Goal: Task Accomplishment & Management: Complete application form

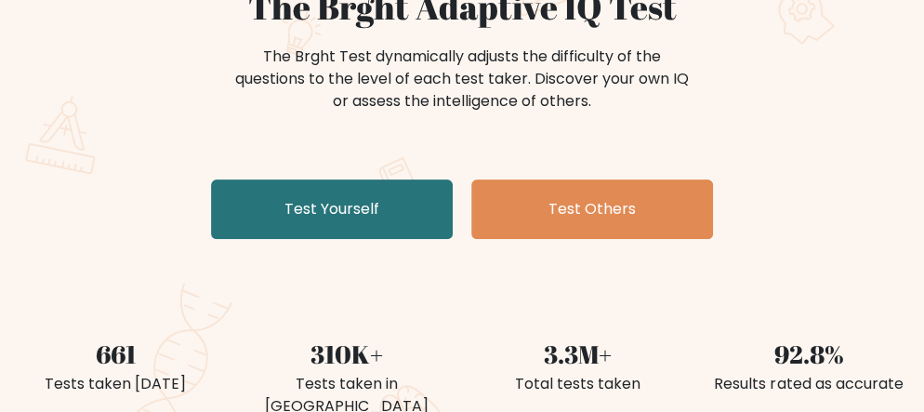
scroll to position [274, 0]
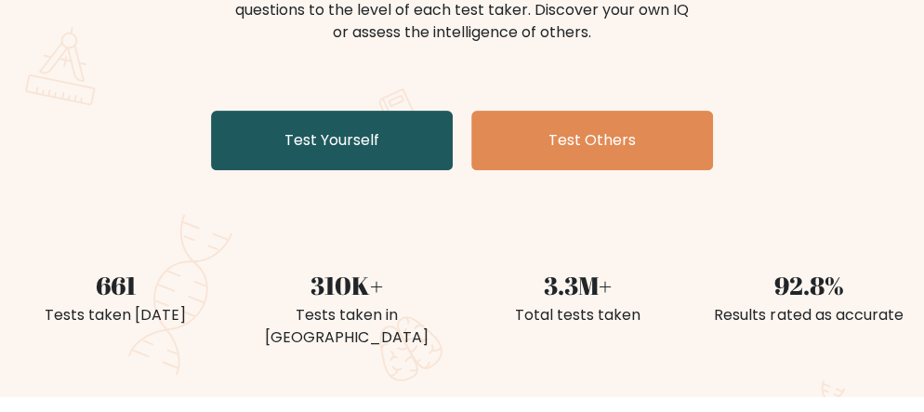
click at [406, 156] on link "Test Yourself" at bounding box center [332, 140] width 242 height 59
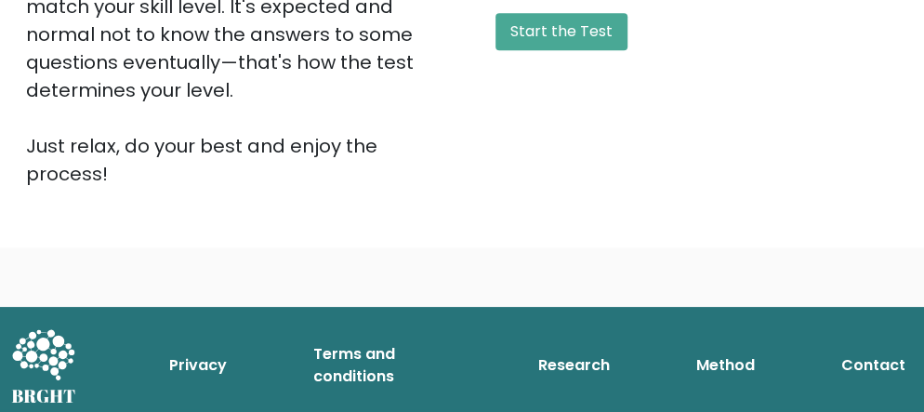
scroll to position [610, 0]
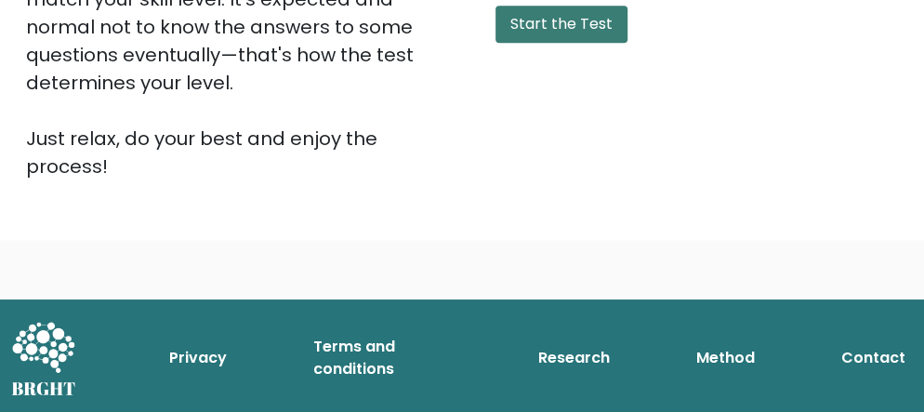
click at [600, 22] on button "Start the Test" at bounding box center [561, 24] width 132 height 37
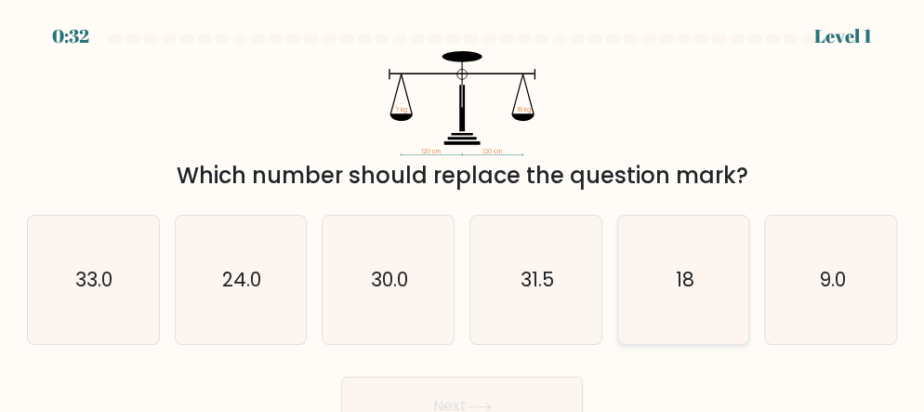
click at [669, 304] on icon "18" at bounding box center [683, 280] width 128 height 128
click at [463, 211] on input "e. 18" at bounding box center [462, 208] width 1 height 5
radio input "true"
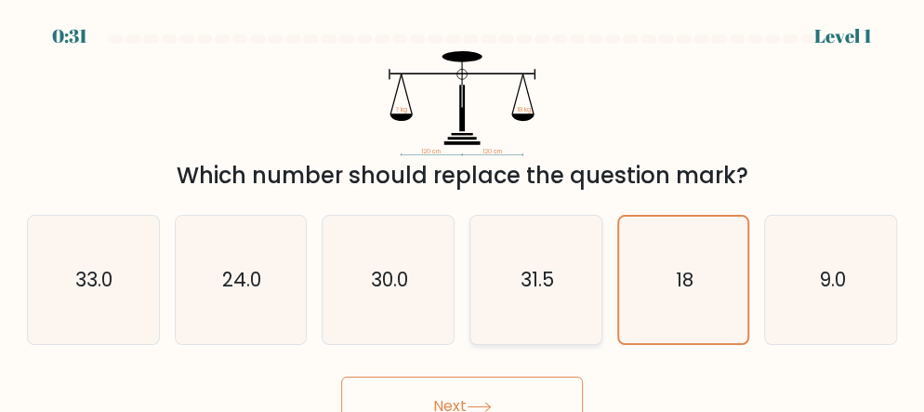
scroll to position [23, 0]
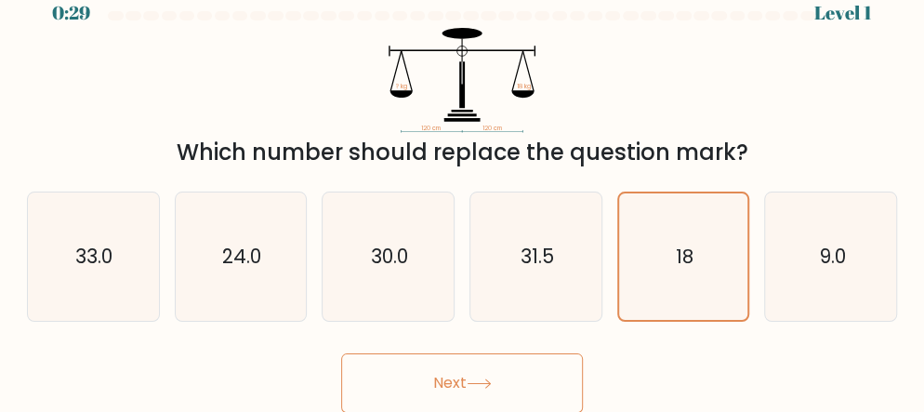
click at [516, 397] on button "Next" at bounding box center [462, 382] width 242 height 59
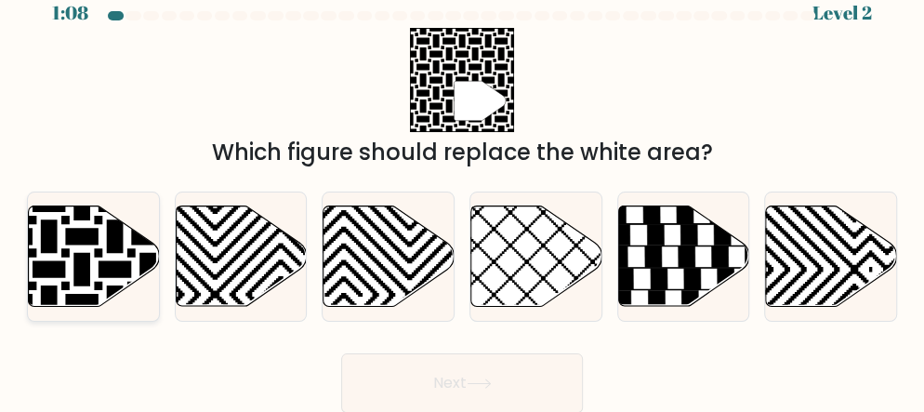
click at [117, 243] on icon at bounding box center [49, 204] width 264 height 264
click at [462, 188] on input "a." at bounding box center [462, 185] width 1 height 5
radio input "true"
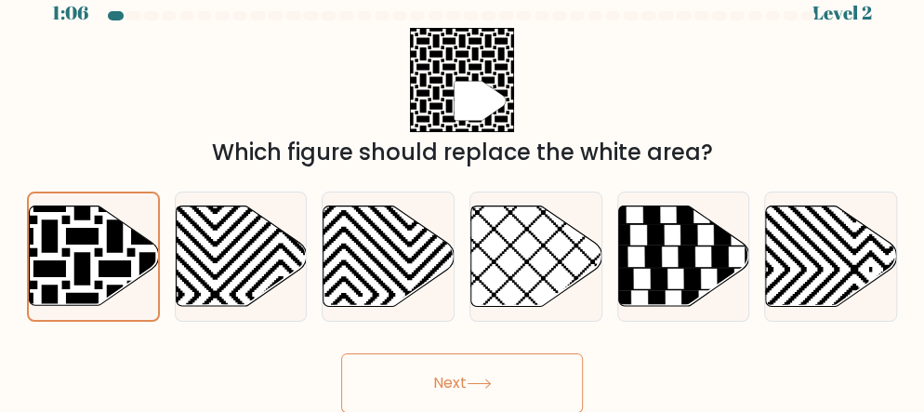
click at [391, 394] on button "Next" at bounding box center [462, 382] width 242 height 59
click at [404, 375] on button "Next" at bounding box center [462, 382] width 242 height 59
click at [489, 371] on button "Next" at bounding box center [462, 382] width 242 height 59
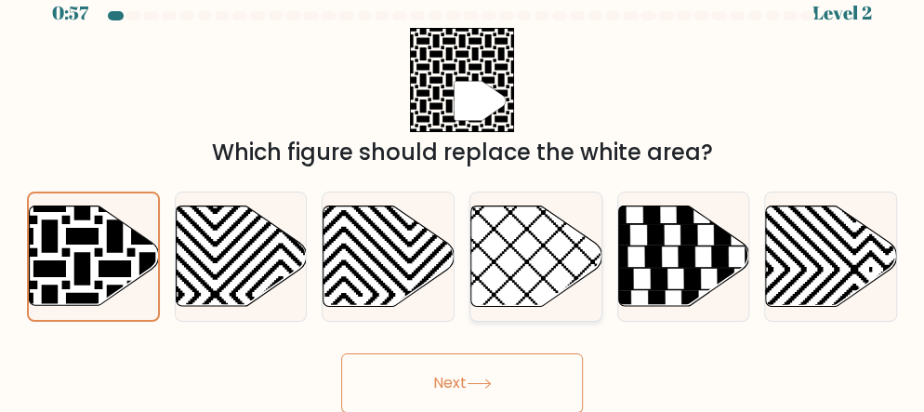
drag, startPoint x: 101, startPoint y: 262, endPoint x: 507, endPoint y: 235, distance: 407.0
click at [507, 235] on div "a. b. c. d." at bounding box center [462, 249] width 885 height 145
click at [503, 373] on button "Next" at bounding box center [462, 382] width 242 height 59
click at [470, 388] on button "Next" at bounding box center [462, 382] width 242 height 59
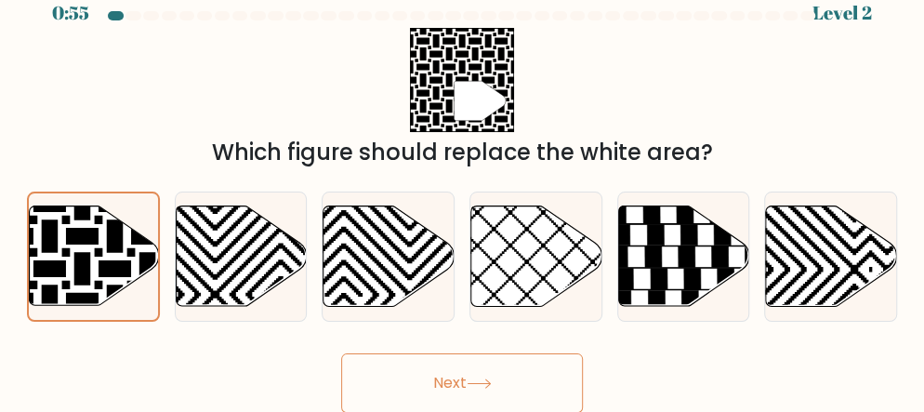
click at [470, 388] on button "Next" at bounding box center [462, 382] width 242 height 59
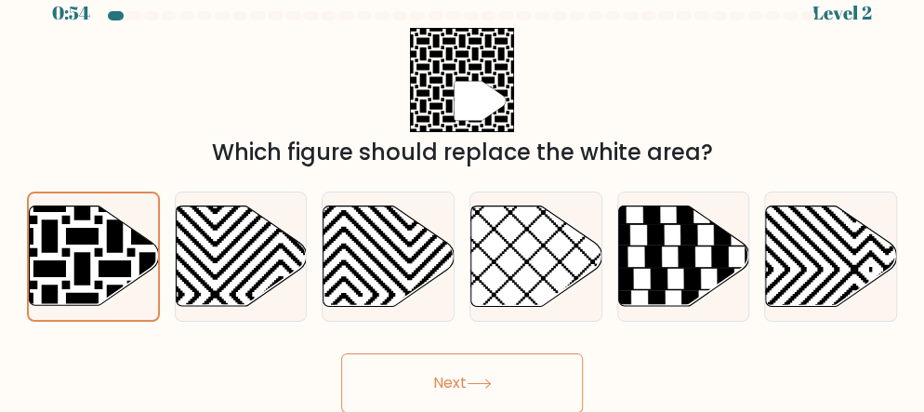
click at [470, 388] on button "Next" at bounding box center [462, 382] width 242 height 59
click at [467, 384] on button "Next" at bounding box center [462, 382] width 242 height 59
click at [467, 385] on button "Next" at bounding box center [462, 382] width 242 height 59
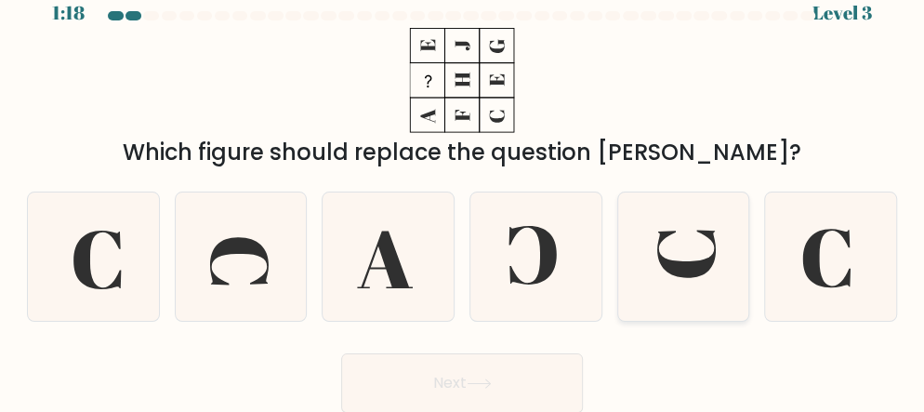
click at [667, 278] on icon at bounding box center [683, 256] width 128 height 128
click at [463, 188] on input "e." at bounding box center [462, 185] width 1 height 5
radio input "true"
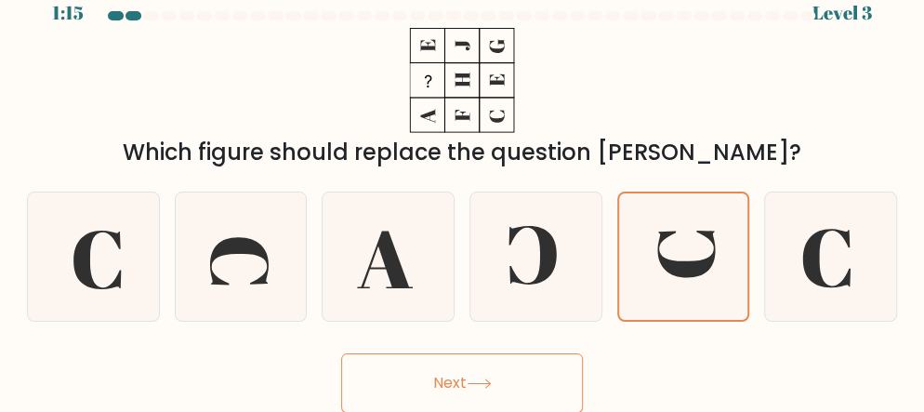
drag, startPoint x: 496, startPoint y: 388, endPoint x: 488, endPoint y: 378, distance: 13.2
click at [488, 378] on button "Next" at bounding box center [462, 382] width 242 height 59
click at [689, 273] on icon at bounding box center [686, 253] width 58 height 46
click at [463, 188] on input "e." at bounding box center [462, 185] width 1 height 5
click at [689, 273] on icon at bounding box center [686, 253] width 58 height 46
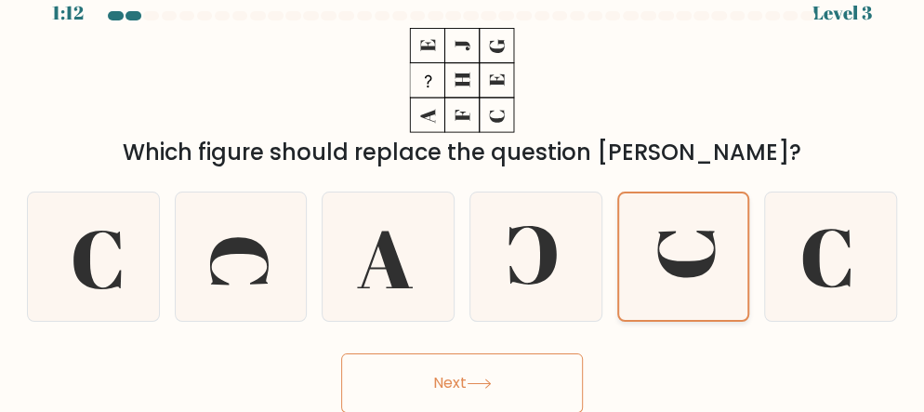
click at [463, 188] on input "e." at bounding box center [462, 185] width 1 height 5
click at [481, 376] on button "Next" at bounding box center [462, 382] width 242 height 59
drag, startPoint x: 481, startPoint y: 376, endPoint x: 475, endPoint y: 384, distance: 9.9
click at [475, 384] on button "Next" at bounding box center [462, 382] width 242 height 59
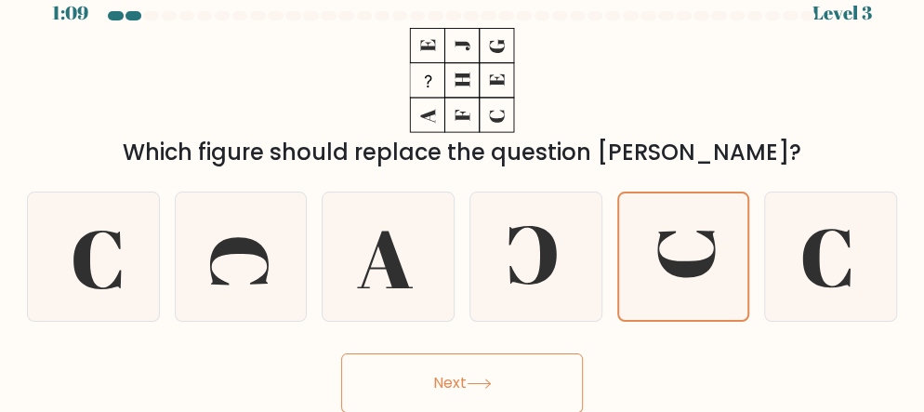
click at [460, 376] on button "Next" at bounding box center [462, 382] width 242 height 59
click at [460, 384] on button "Next" at bounding box center [462, 382] width 242 height 59
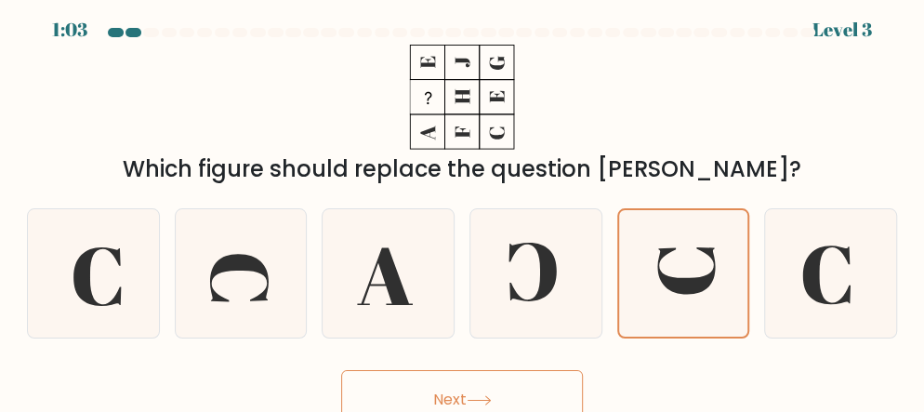
scroll to position [7, 0]
click at [432, 380] on button "Next" at bounding box center [462, 399] width 242 height 59
drag, startPoint x: 432, startPoint y: 380, endPoint x: 444, endPoint y: 403, distance: 26.2
click at [444, 403] on button "Next" at bounding box center [462, 399] width 242 height 59
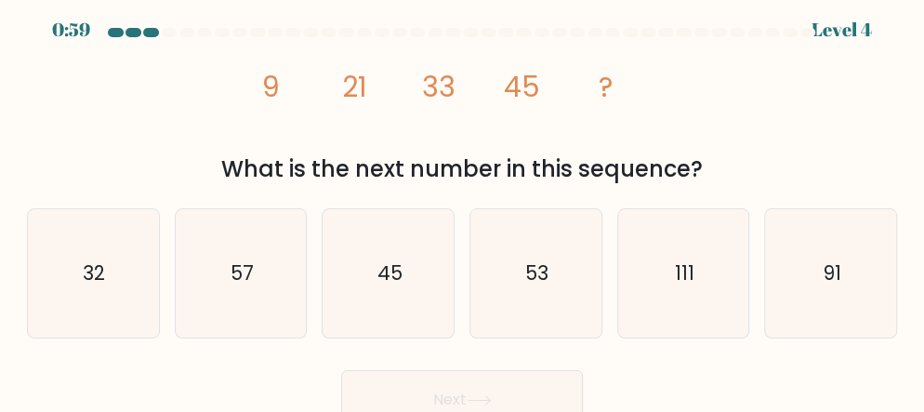
click at [444, 403] on button "Next" at bounding box center [462, 399] width 242 height 59
click at [498, 139] on icon "image/svg+xml 9 21 33 45 ?" at bounding box center [462, 97] width 418 height 105
click at [199, 299] on icon "57" at bounding box center [241, 273] width 128 height 128
click at [462, 204] on input "b. 57" at bounding box center [462, 202] width 1 height 5
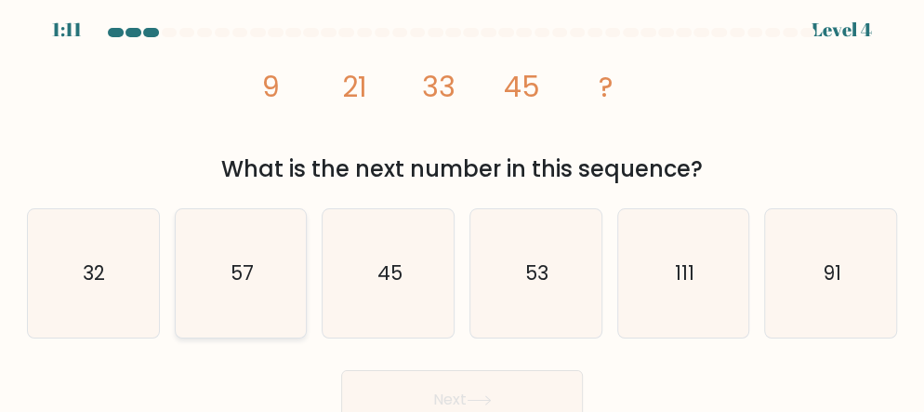
radio input "true"
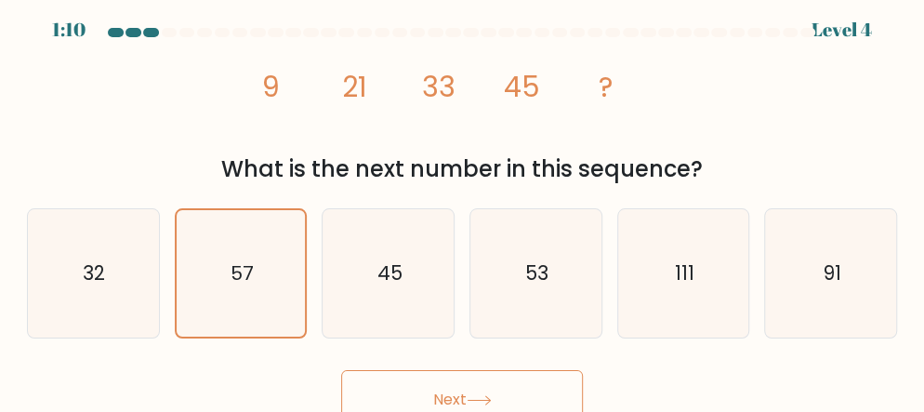
click at [419, 384] on button "Next" at bounding box center [462, 399] width 242 height 59
click at [435, 396] on button "Next" at bounding box center [462, 399] width 242 height 59
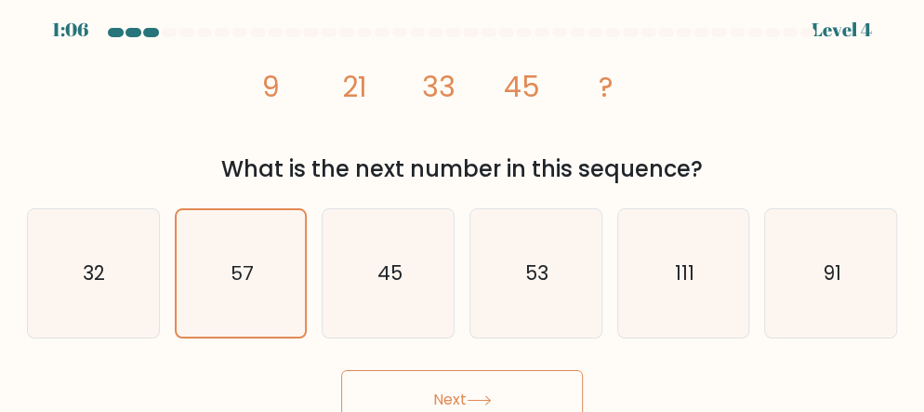
click at [435, 396] on button "Next" at bounding box center [462, 399] width 242 height 59
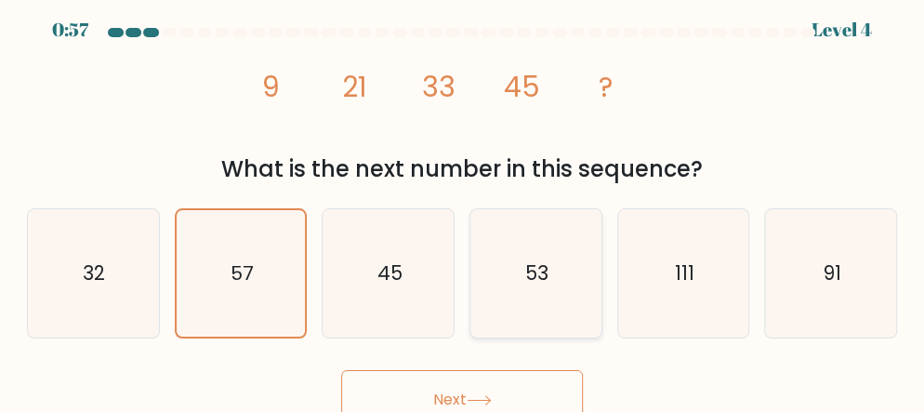
scroll to position [23, 0]
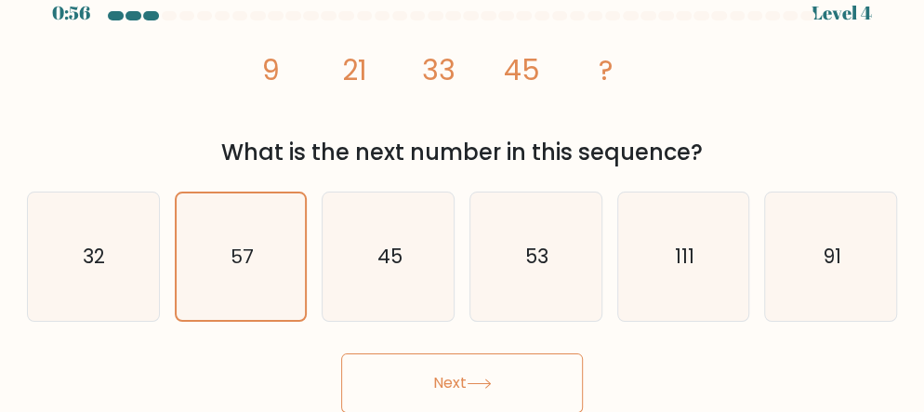
click at [521, 384] on button "Next" at bounding box center [462, 382] width 242 height 59
click at [492, 384] on icon at bounding box center [478, 383] width 25 height 10
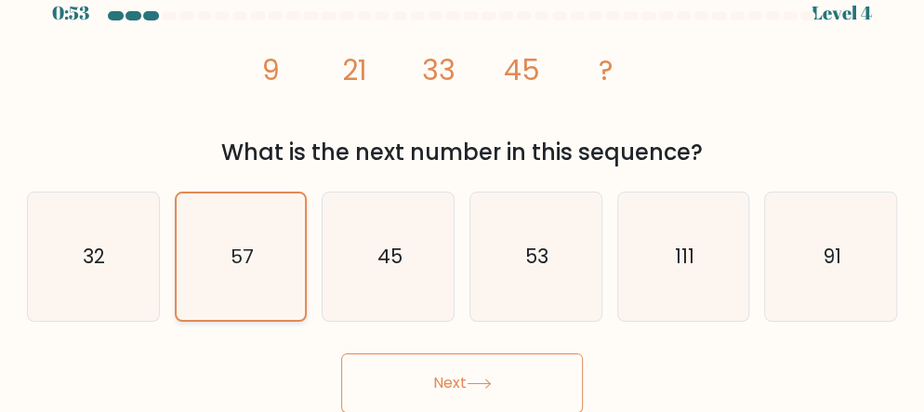
click at [292, 290] on icon "57" at bounding box center [240, 256] width 126 height 126
click at [462, 188] on input "b. 57" at bounding box center [462, 185] width 1 height 5
click at [292, 290] on icon "57" at bounding box center [240, 256] width 126 height 126
click at [462, 188] on input "b. 57" at bounding box center [462, 185] width 1 height 5
click at [457, 380] on button "Next" at bounding box center [462, 382] width 242 height 59
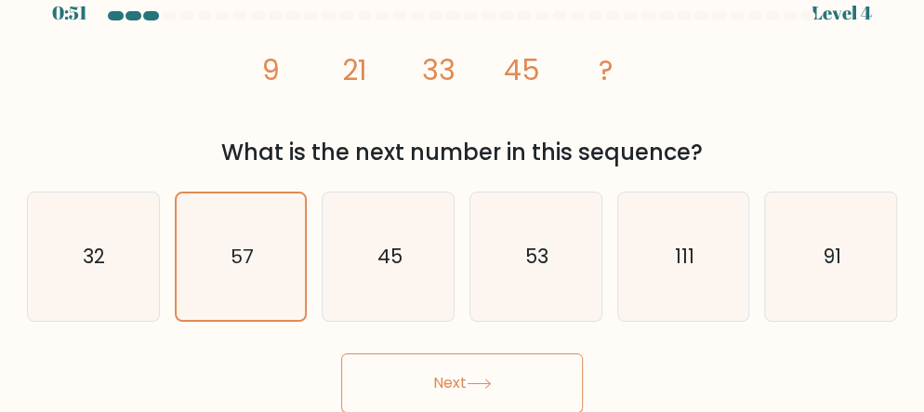
click at [457, 380] on button "Next" at bounding box center [462, 382] width 242 height 59
drag, startPoint x: 457, startPoint y: 380, endPoint x: 450, endPoint y: 342, distance: 38.8
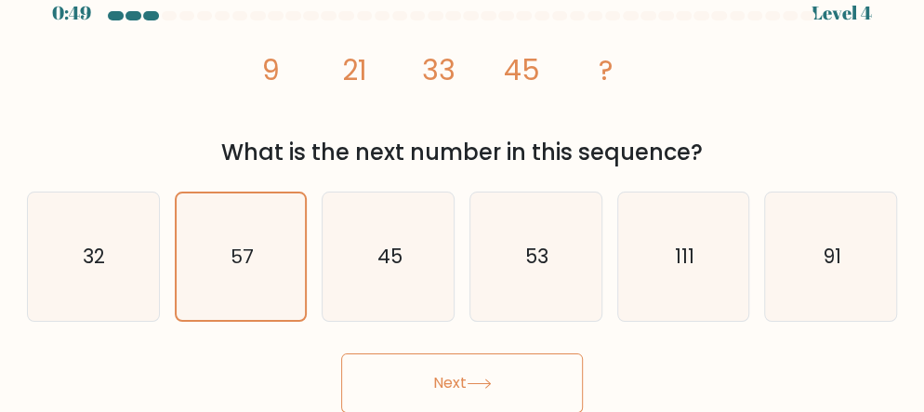
click at [450, 342] on form at bounding box center [462, 211] width 924 height 401
click at [369, 293] on icon "45" at bounding box center [388, 256] width 128 height 128
click at [462, 188] on input "c. 45" at bounding box center [462, 185] width 1 height 5
radio input "true"
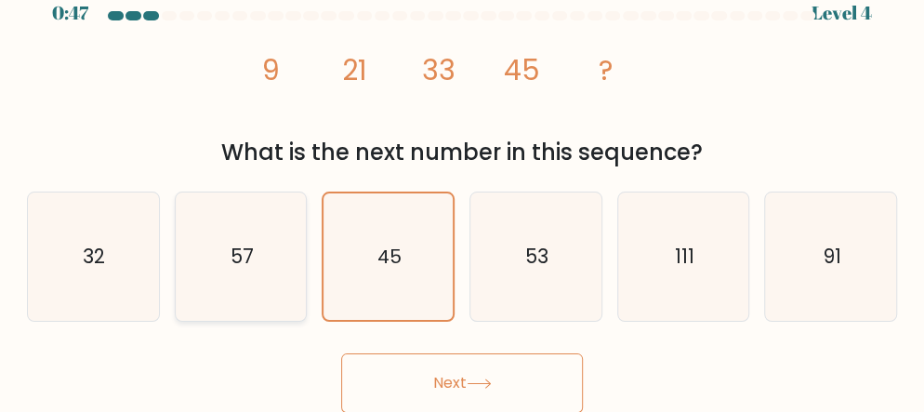
click at [279, 266] on icon "57" at bounding box center [241, 256] width 128 height 128
click at [462, 188] on input "b. 57" at bounding box center [462, 185] width 1 height 5
radio input "true"
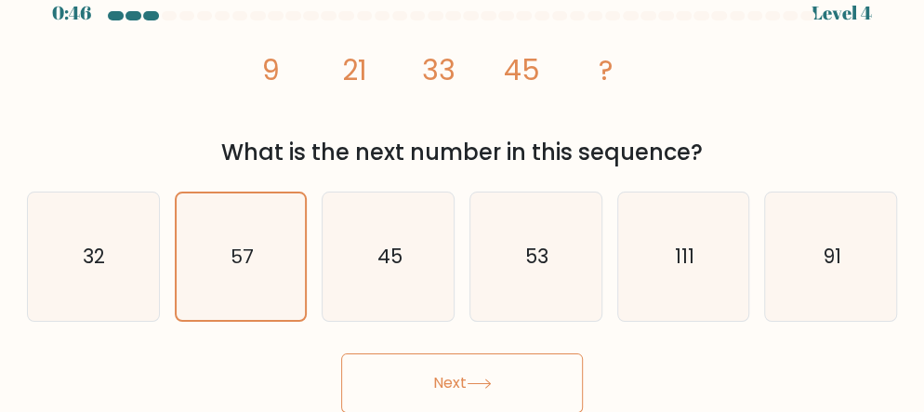
click at [391, 359] on button "Next" at bounding box center [462, 382] width 242 height 59
click at [445, 397] on button "Next" at bounding box center [462, 382] width 242 height 59
click at [530, 386] on button "Next" at bounding box center [462, 382] width 242 height 59
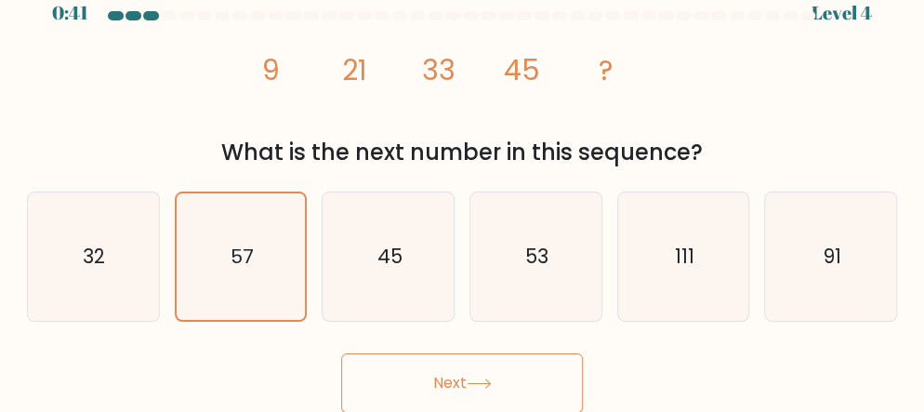
click at [530, 386] on button "Next" at bounding box center [462, 382] width 242 height 59
click at [500, 390] on button "Next" at bounding box center [462, 382] width 242 height 59
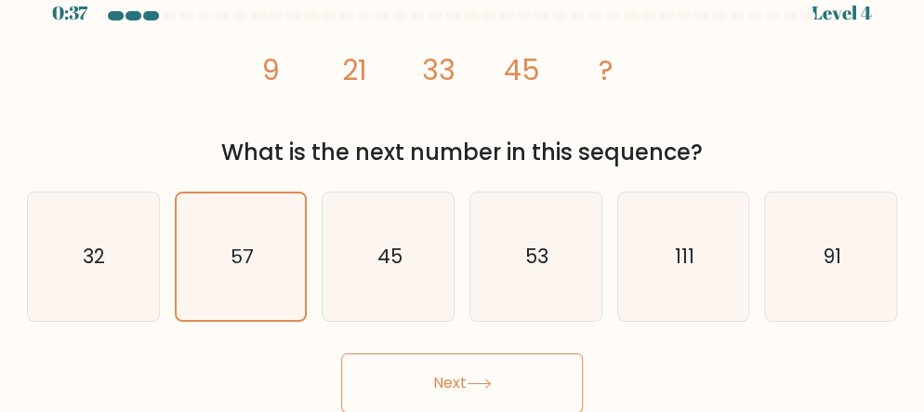
click at [500, 390] on button "Next" at bounding box center [462, 382] width 242 height 59
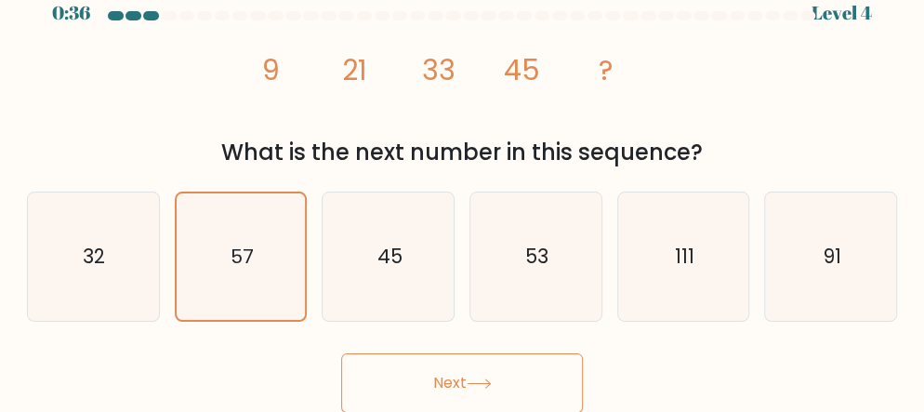
click at [500, 390] on button "Next" at bounding box center [462, 382] width 242 height 59
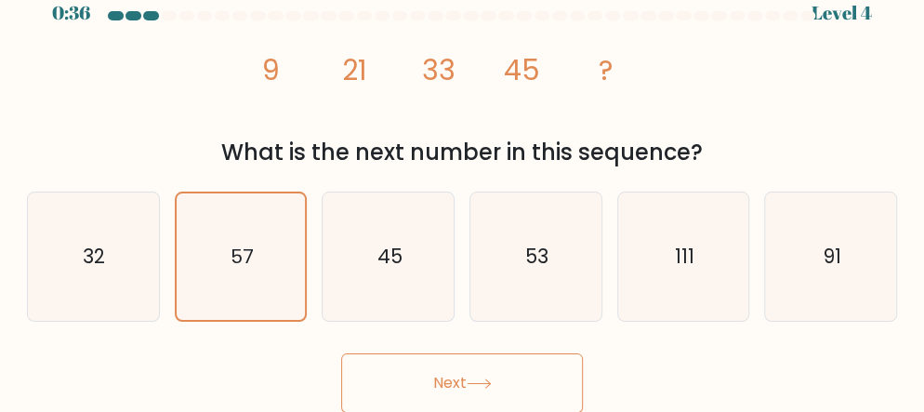
click at [500, 390] on button "Next" at bounding box center [462, 382] width 242 height 59
drag, startPoint x: 500, startPoint y: 390, endPoint x: 375, endPoint y: 253, distance: 185.5
click at [375, 253] on form at bounding box center [462, 211] width 924 height 401
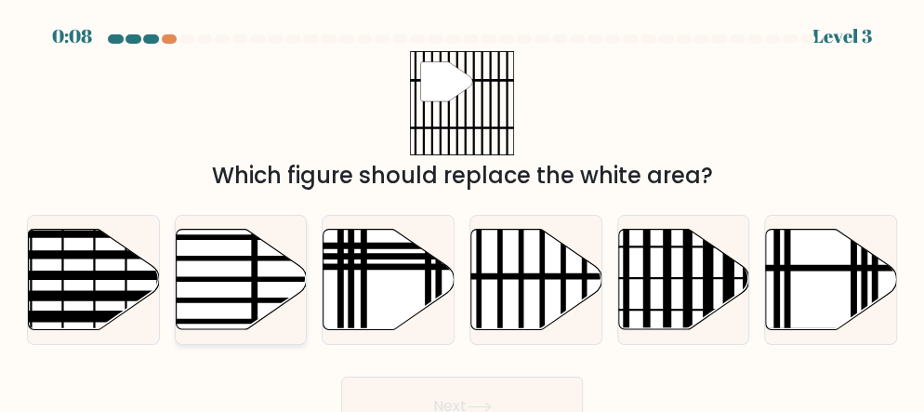
click at [269, 279] on line at bounding box center [197, 279] width 264 height 0
click at [462, 211] on input "b." at bounding box center [462, 208] width 1 height 5
radio input "true"
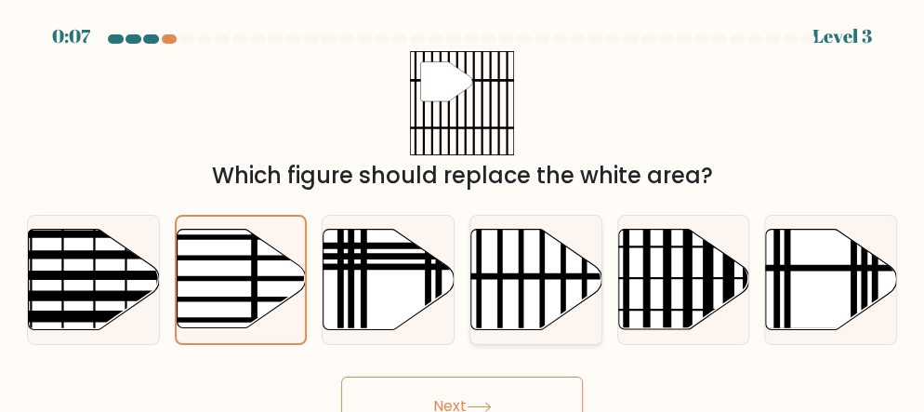
click at [525, 269] on icon at bounding box center [536, 279] width 131 height 100
click at [463, 211] on input "d." at bounding box center [462, 208] width 1 height 5
radio input "true"
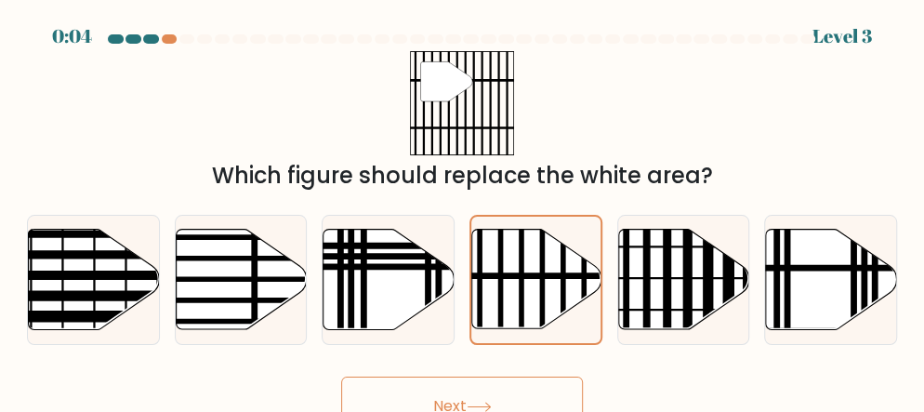
click at [434, 404] on button "Next" at bounding box center [462, 405] width 242 height 59
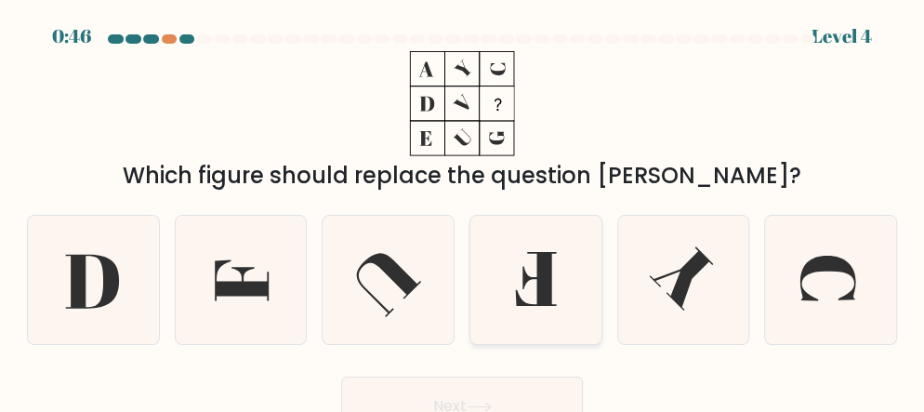
drag, startPoint x: 434, startPoint y: 404, endPoint x: 489, endPoint y: 290, distance: 126.8
click at [489, 290] on form at bounding box center [462, 234] width 924 height 401
click at [266, 299] on icon at bounding box center [241, 280] width 128 height 128
click at [462, 211] on input "b." at bounding box center [462, 208] width 1 height 5
radio input "true"
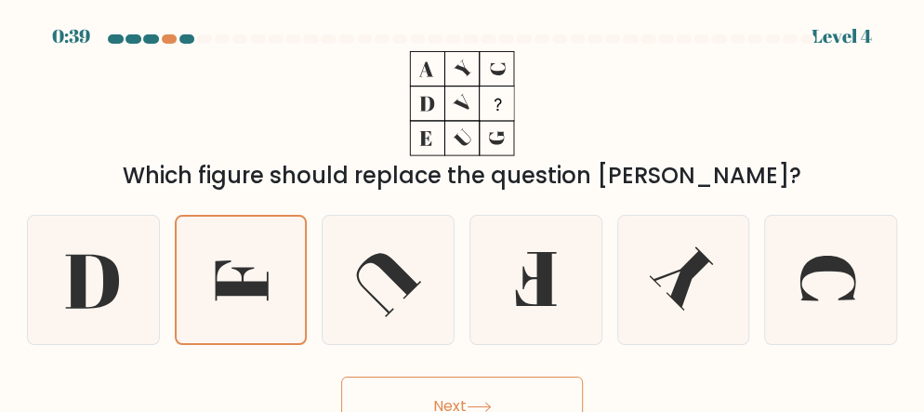
click at [404, 407] on button "Next" at bounding box center [462, 405] width 242 height 59
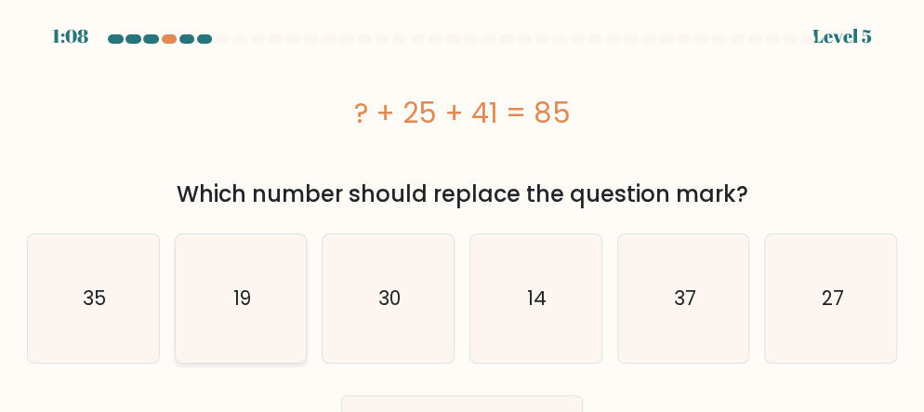
click at [261, 292] on icon "19" at bounding box center [241, 298] width 128 height 128
click at [462, 211] on input "b. 19" at bounding box center [462, 208] width 1 height 5
radio input "true"
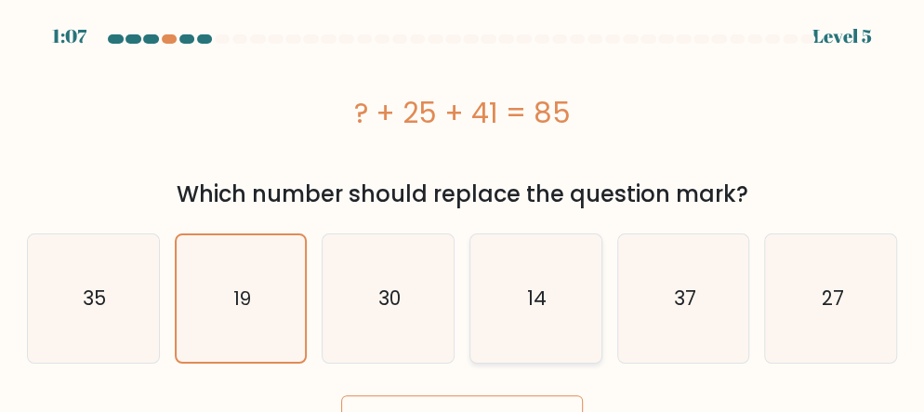
scroll to position [42, 0]
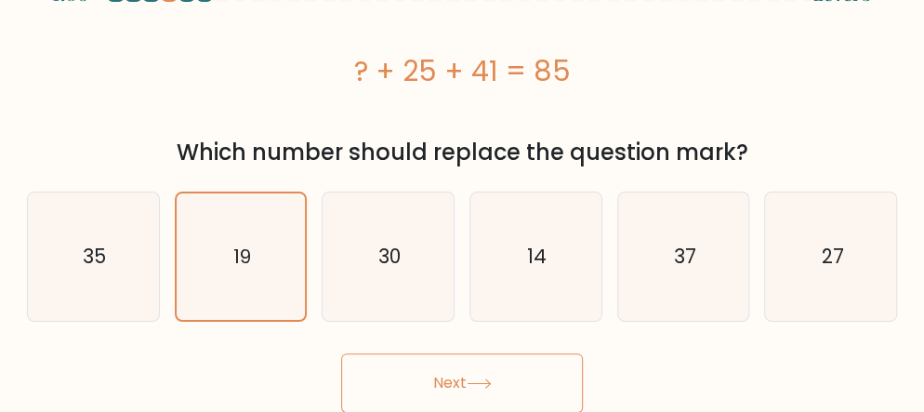
click at [502, 380] on button "Next" at bounding box center [462, 382] width 242 height 59
click at [475, 387] on icon at bounding box center [478, 383] width 25 height 10
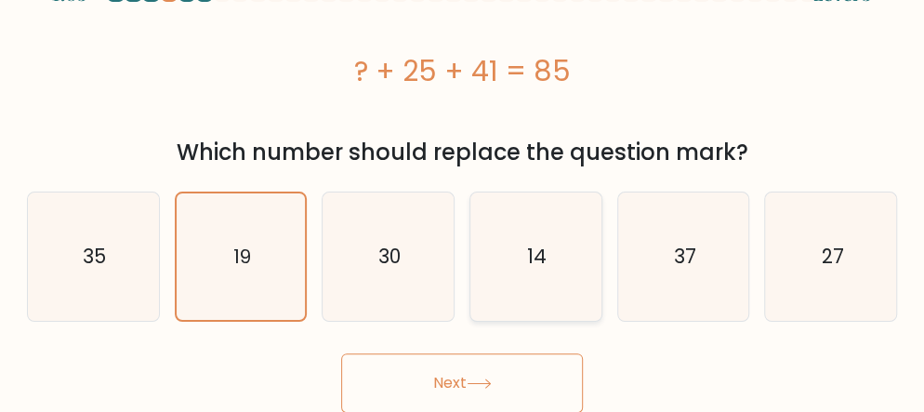
drag, startPoint x: 475, startPoint y: 387, endPoint x: 521, endPoint y: 218, distance: 174.5
click at [521, 218] on form "a." at bounding box center [462, 203] width 924 height 420
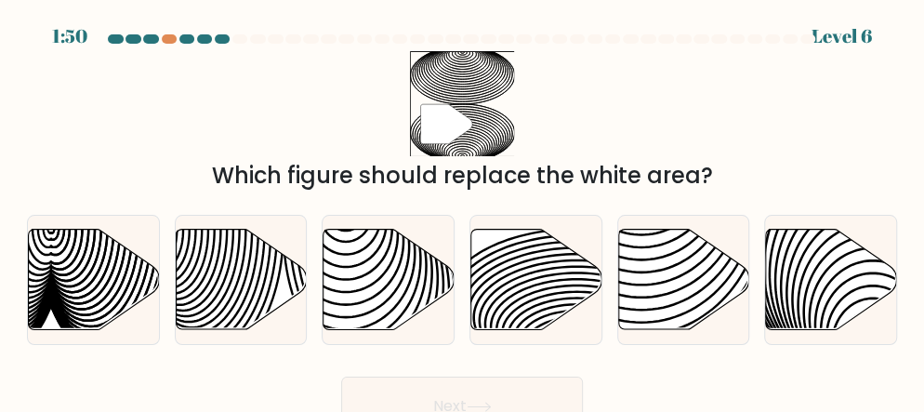
scroll to position [23, 0]
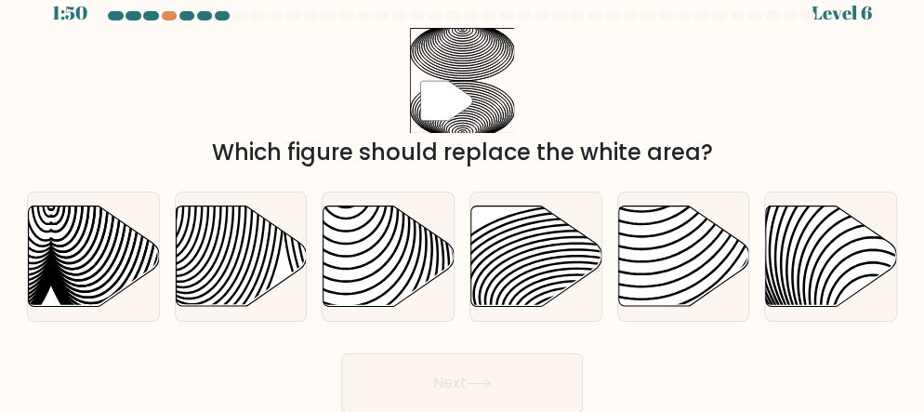
click at [510, 384] on button "Next" at bounding box center [462, 382] width 242 height 59
drag, startPoint x: 510, startPoint y: 384, endPoint x: 457, endPoint y: 179, distance: 211.2
click at [457, 179] on form at bounding box center [462, 211] width 924 height 401
click at [542, 236] on icon at bounding box center [536, 255] width 131 height 100
click at [463, 188] on input "d." at bounding box center [462, 185] width 1 height 5
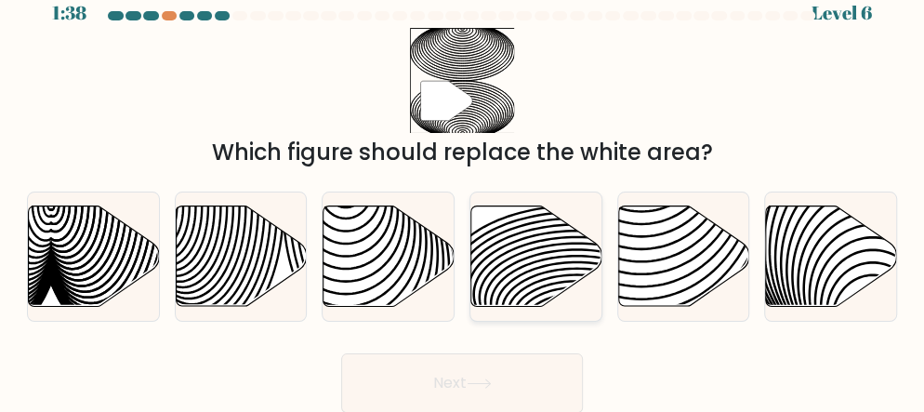
radio input "true"
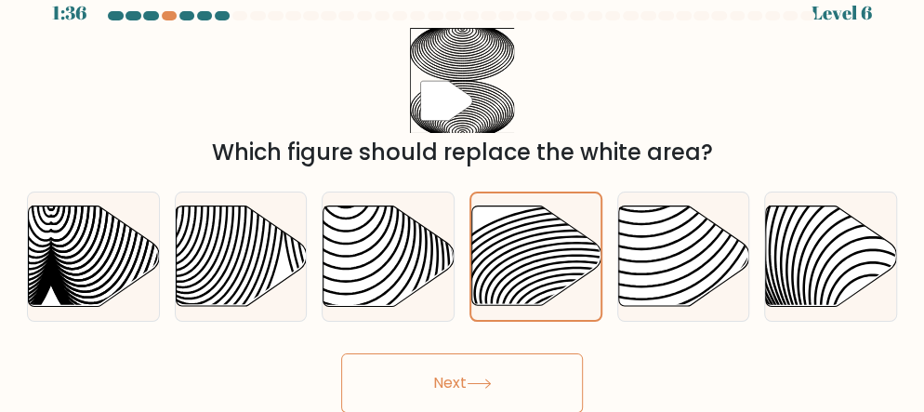
click at [482, 383] on icon at bounding box center [478, 383] width 22 height 8
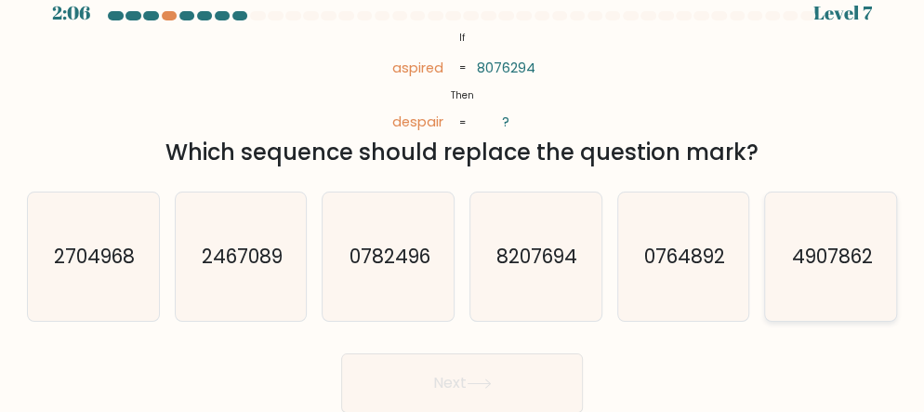
click at [825, 277] on icon "4907862" at bounding box center [831, 256] width 128 height 128
click at [463, 188] on input "f. 4907862" at bounding box center [462, 185] width 1 height 5
radio input "true"
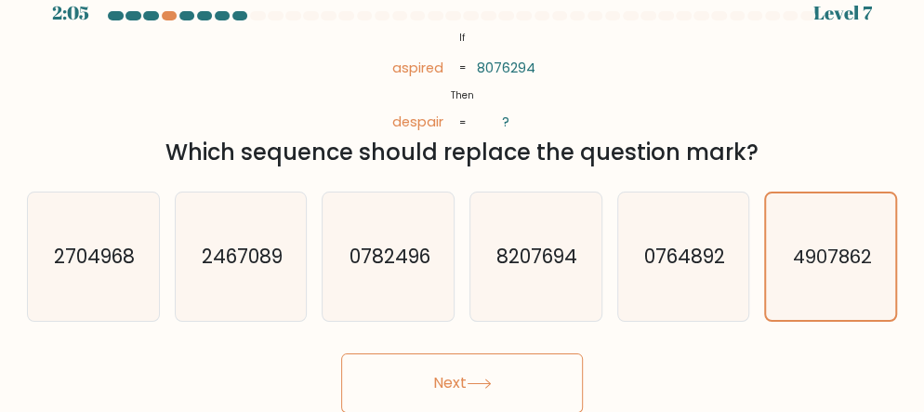
click at [519, 397] on button "Next" at bounding box center [462, 382] width 242 height 59
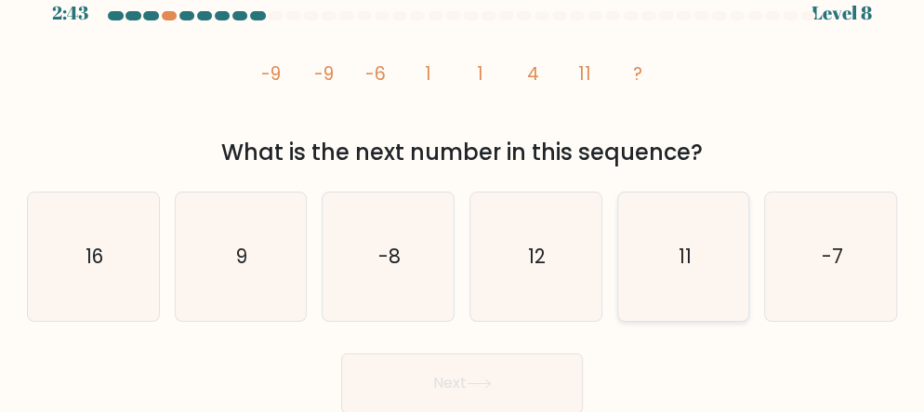
click at [643, 272] on icon "11" at bounding box center [683, 256] width 128 height 128
click at [463, 188] on input "e. 11" at bounding box center [462, 185] width 1 height 5
radio input "true"
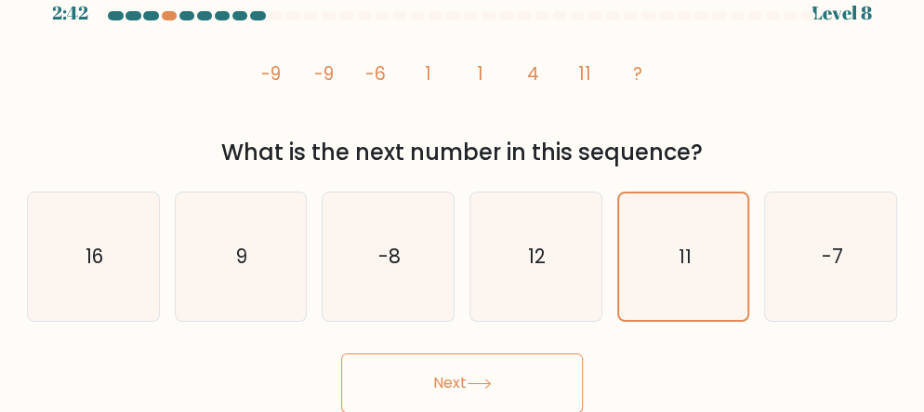
click at [509, 362] on button "Next" at bounding box center [462, 382] width 242 height 59
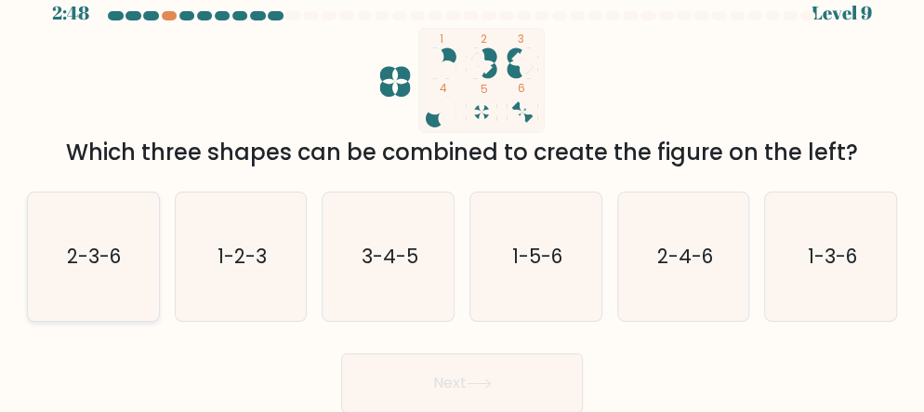
click at [101, 269] on icon "2-3-6" at bounding box center [93, 256] width 128 height 128
click at [462, 188] on input "a. 2-3-6" at bounding box center [462, 185] width 1 height 5
radio input "true"
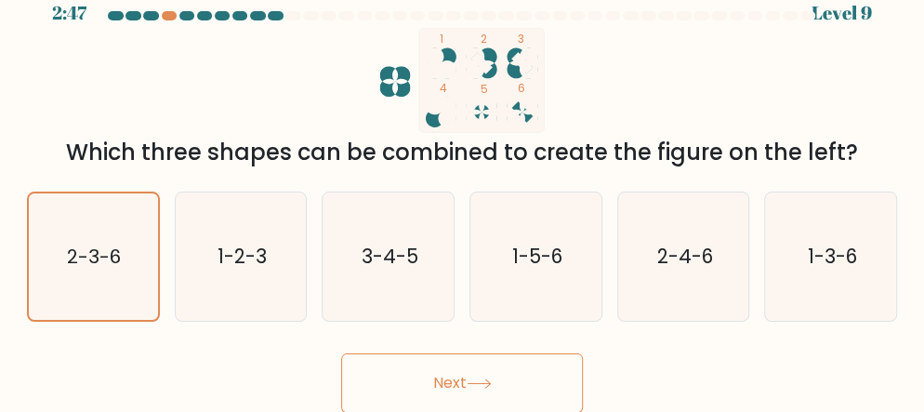
click at [457, 380] on button "Next" at bounding box center [462, 382] width 242 height 59
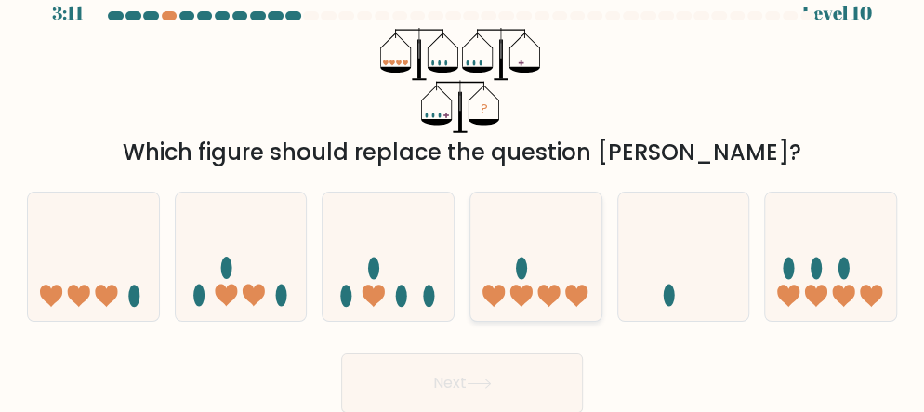
click at [543, 291] on icon at bounding box center [548, 295] width 22 height 22
click at [463, 188] on input "d." at bounding box center [462, 185] width 1 height 5
radio input "true"
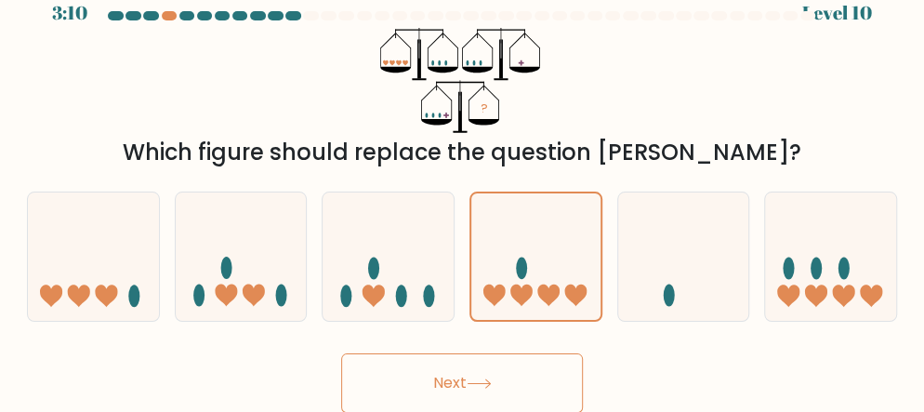
click at [498, 387] on button "Next" at bounding box center [462, 382] width 242 height 59
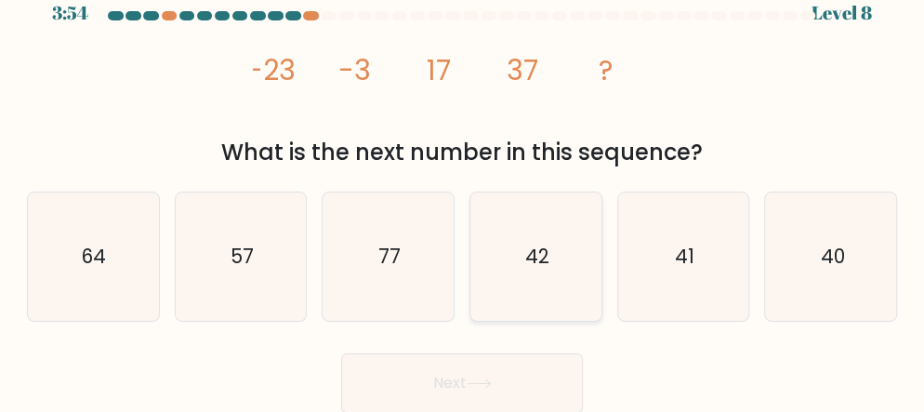
scroll to position [0, 0]
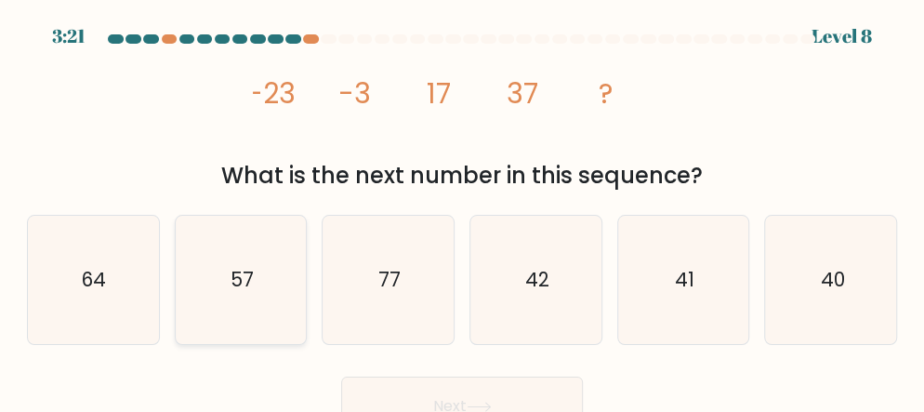
click at [237, 292] on text "57" at bounding box center [241, 279] width 23 height 27
click at [462, 211] on input "b. 57" at bounding box center [462, 208] width 1 height 5
radio input "true"
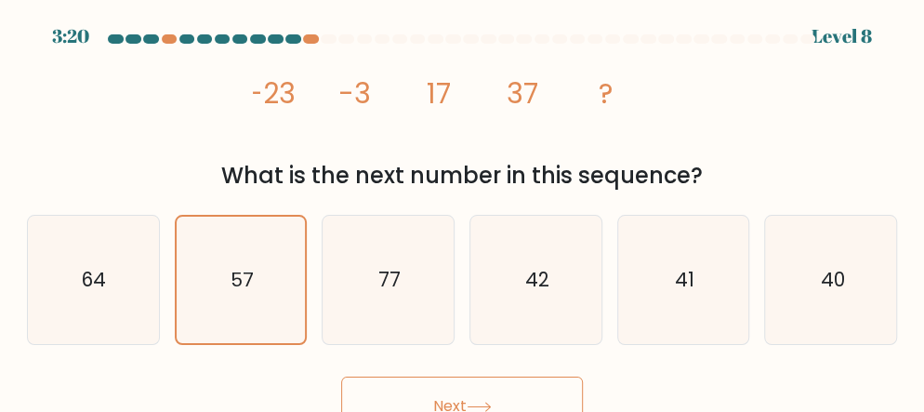
click at [413, 398] on button "Next" at bounding box center [462, 405] width 242 height 59
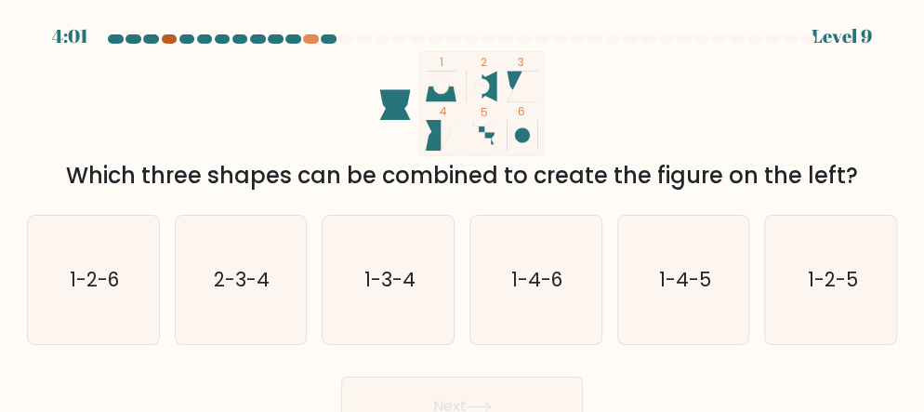
click at [169, 36] on div at bounding box center [170, 38] width 16 height 9
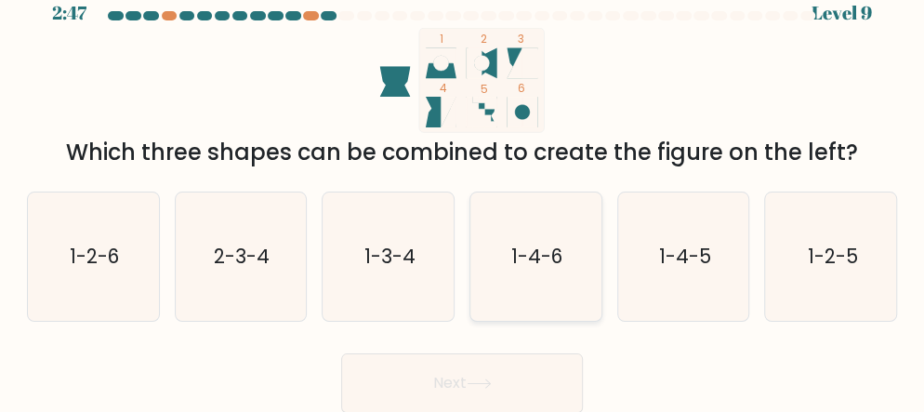
click at [551, 246] on text "1-4-6" at bounding box center [536, 256] width 51 height 27
click at [463, 188] on input "d. 1-4-6" at bounding box center [462, 185] width 1 height 5
radio input "true"
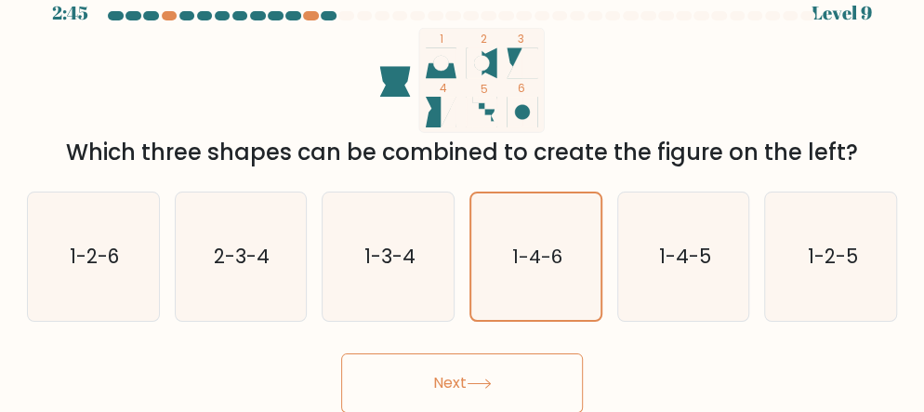
click at [498, 369] on button "Next" at bounding box center [462, 382] width 242 height 59
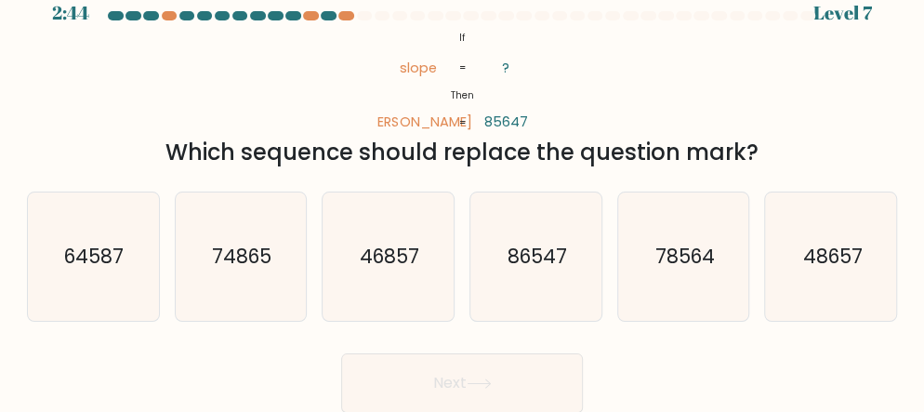
click at [490, 382] on icon at bounding box center [478, 383] width 25 height 10
drag, startPoint x: 666, startPoint y: 301, endPoint x: 492, endPoint y: 402, distance: 201.1
click at [492, 402] on form "If ?" at bounding box center [462, 211] width 924 height 401
click at [624, 294] on icon "78564" at bounding box center [683, 256] width 128 height 128
click at [463, 188] on input "e. 78564" at bounding box center [462, 185] width 1 height 5
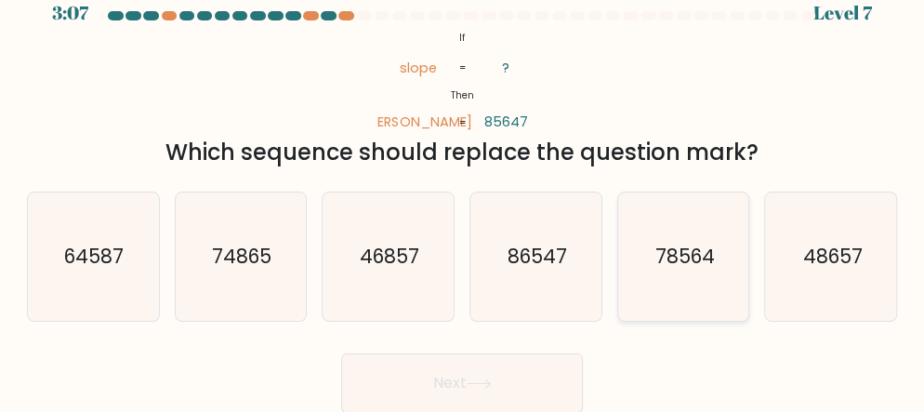
radio input "true"
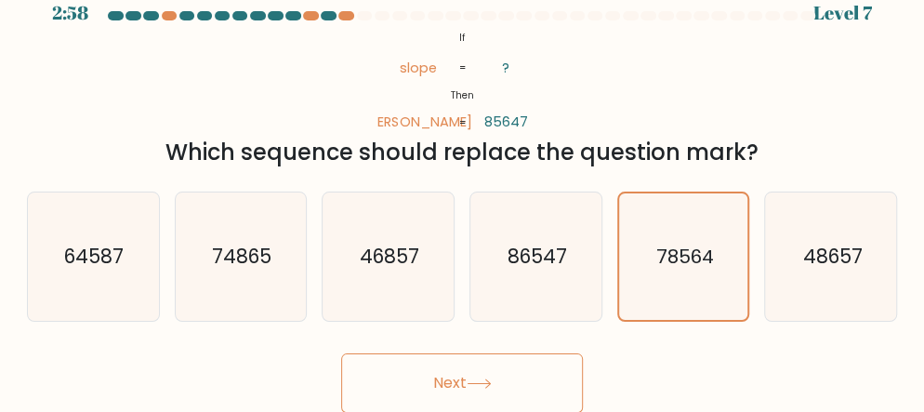
click at [550, 377] on button "Next" at bounding box center [462, 382] width 242 height 59
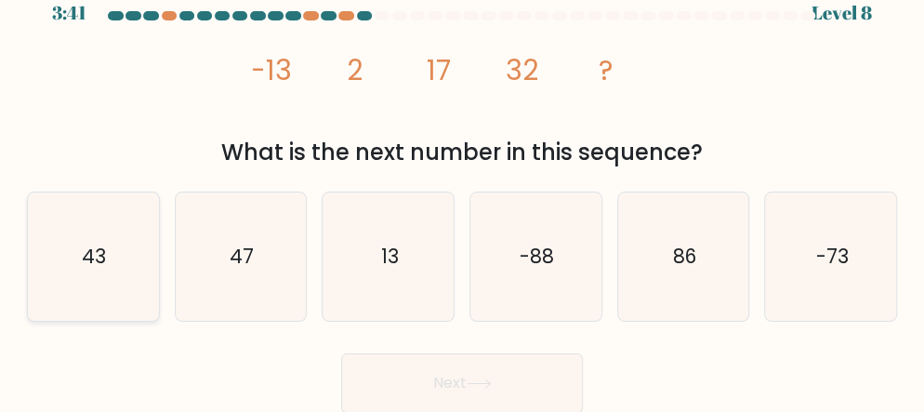
scroll to position [0, 0]
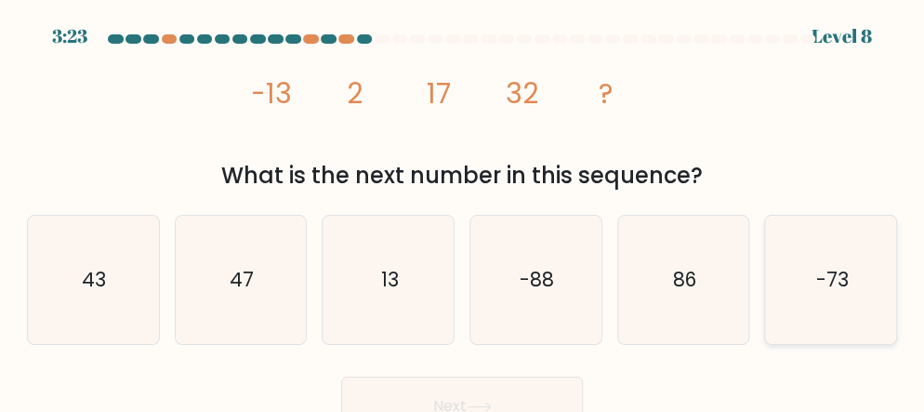
click at [839, 316] on icon "-73" at bounding box center [831, 280] width 128 height 128
click at [463, 211] on input "f. -73" at bounding box center [462, 208] width 1 height 5
radio input "true"
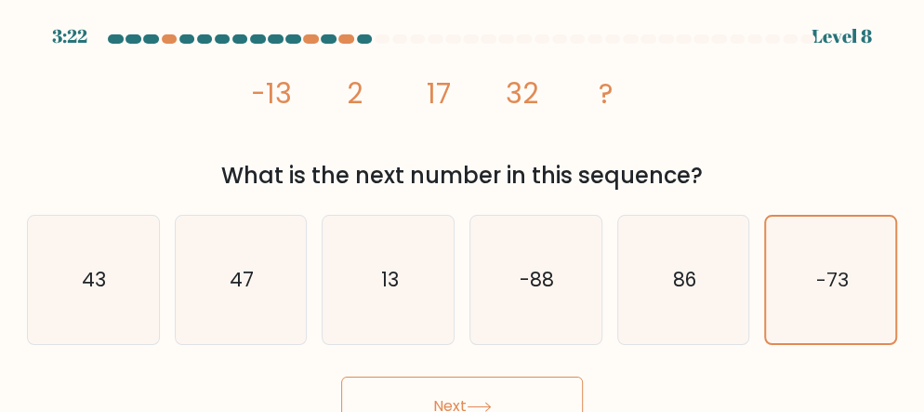
click at [560, 389] on button "Next" at bounding box center [462, 405] width 242 height 59
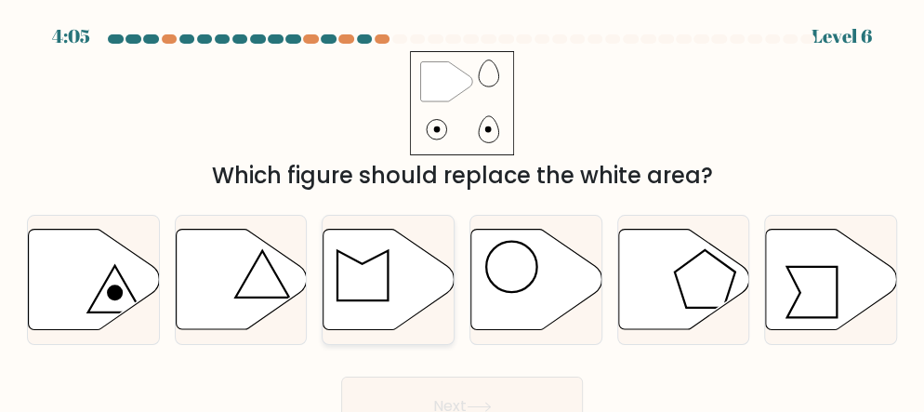
scroll to position [23, 0]
